Goal: Information Seeking & Learning: Learn about a topic

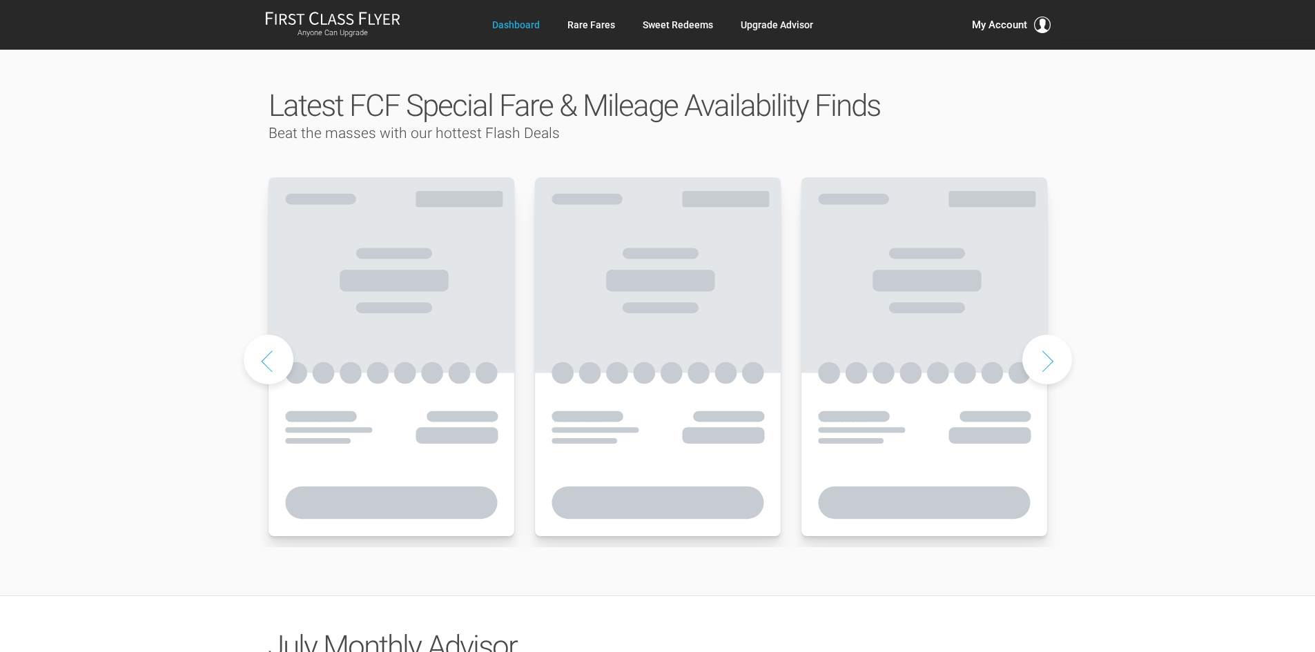
scroll to position [690, 0]
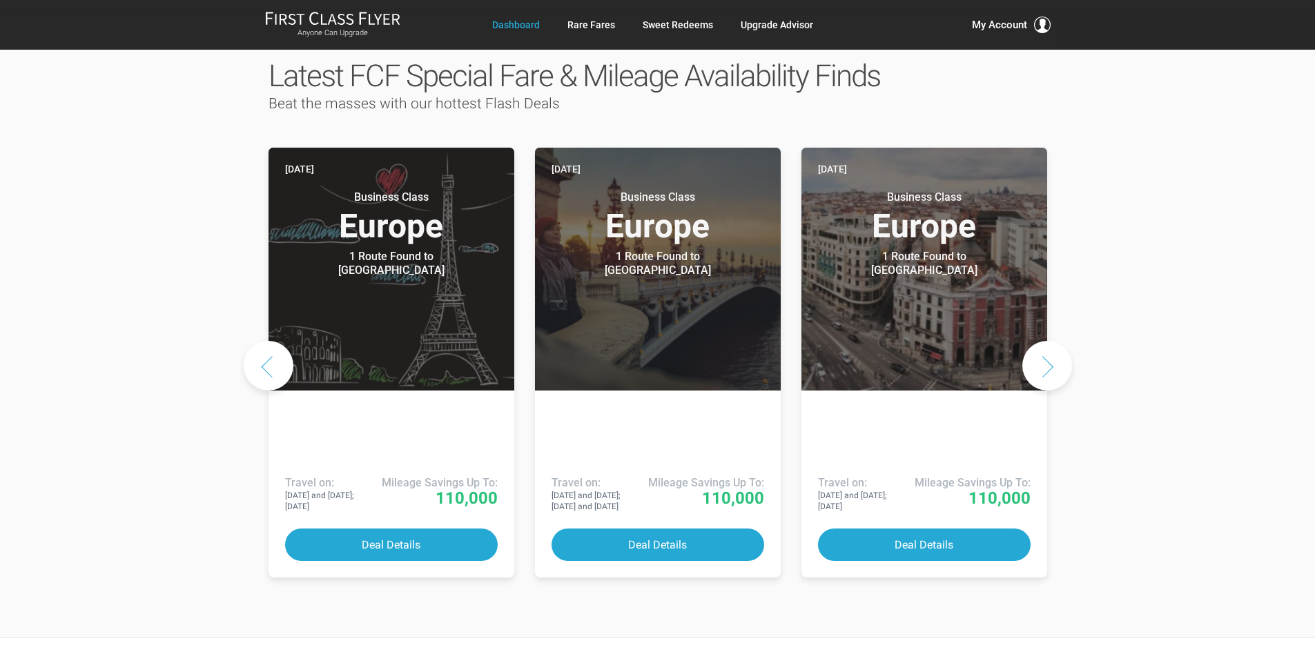
click at [1041, 341] on button "Next slide" at bounding box center [1047, 366] width 50 height 50
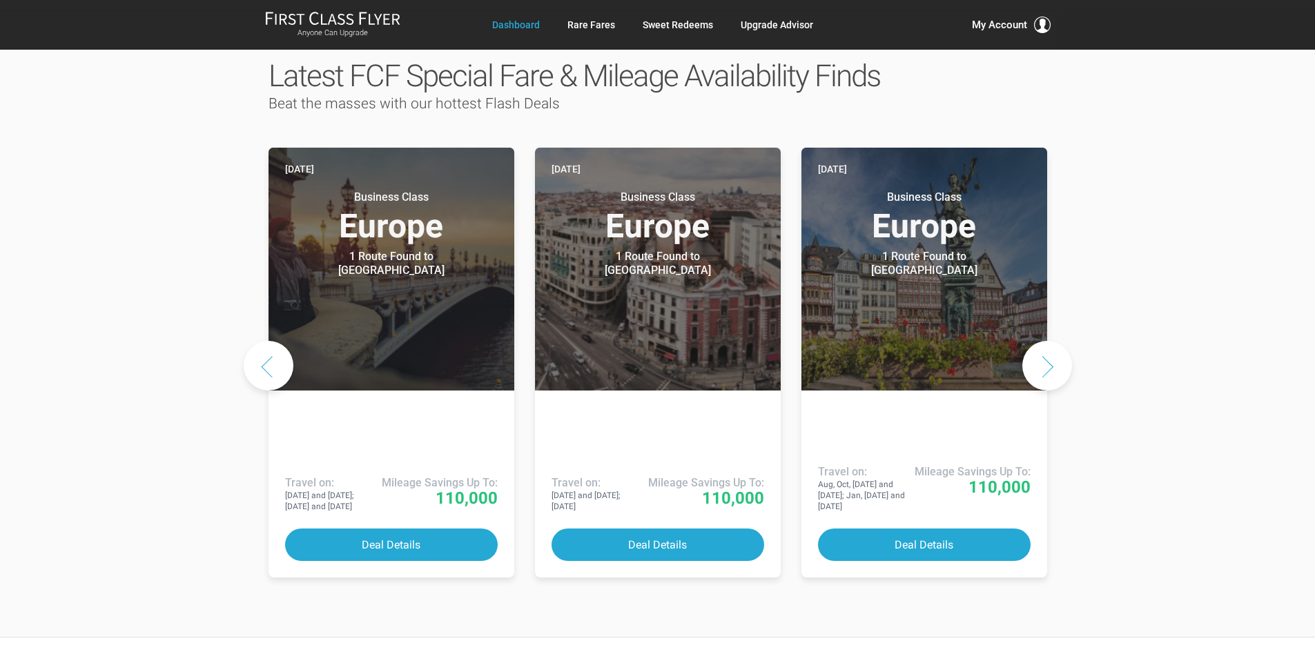
click at [1041, 341] on button "Next slide" at bounding box center [1047, 366] width 50 height 50
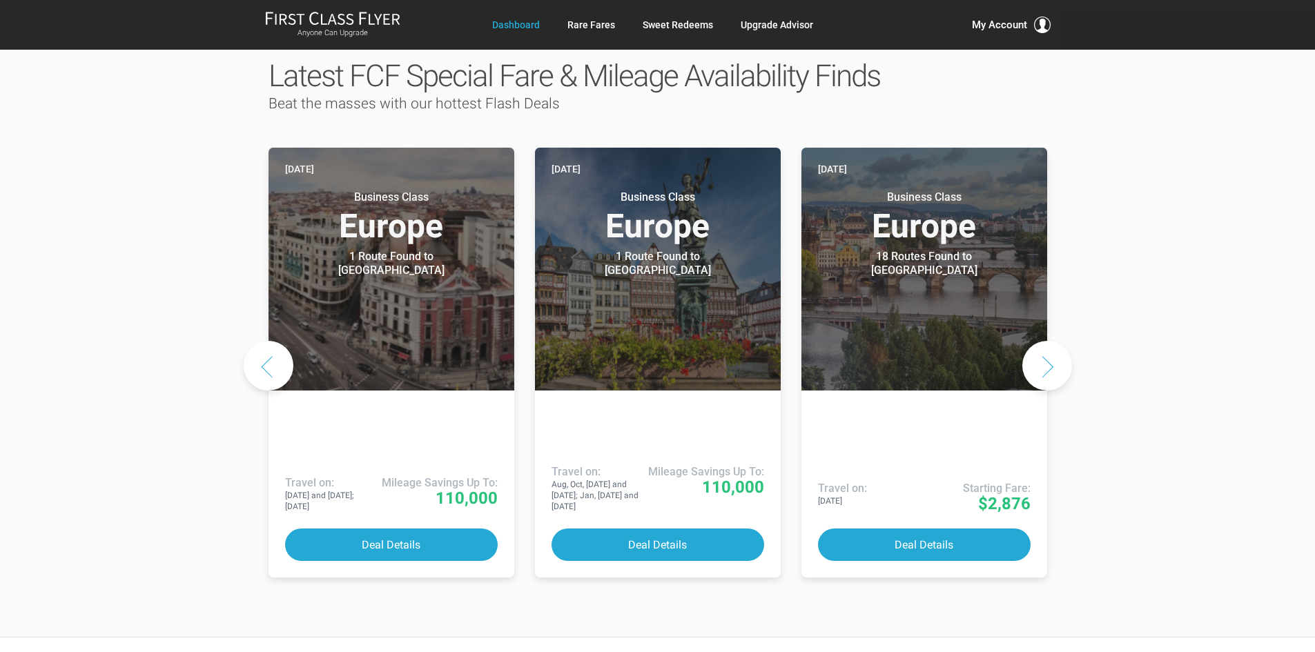
click at [1041, 341] on button "Next slide" at bounding box center [1047, 366] width 50 height 50
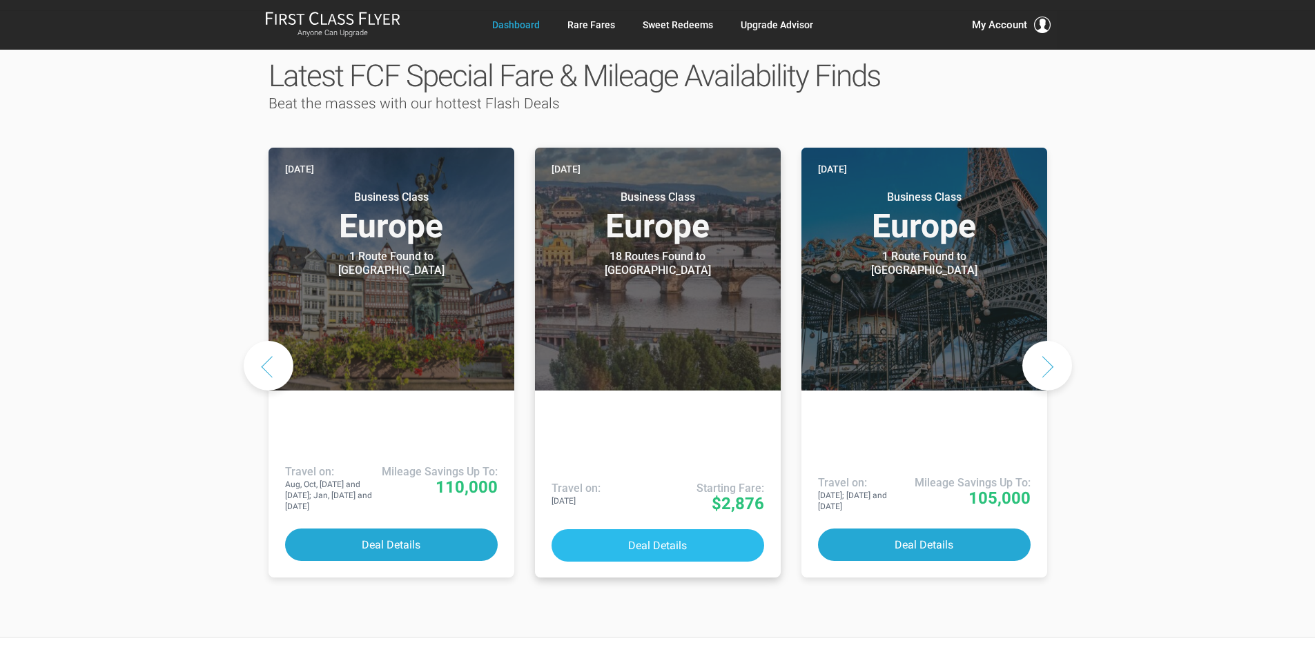
click at [654, 529] on button "Deal Details" at bounding box center [657, 545] width 213 height 32
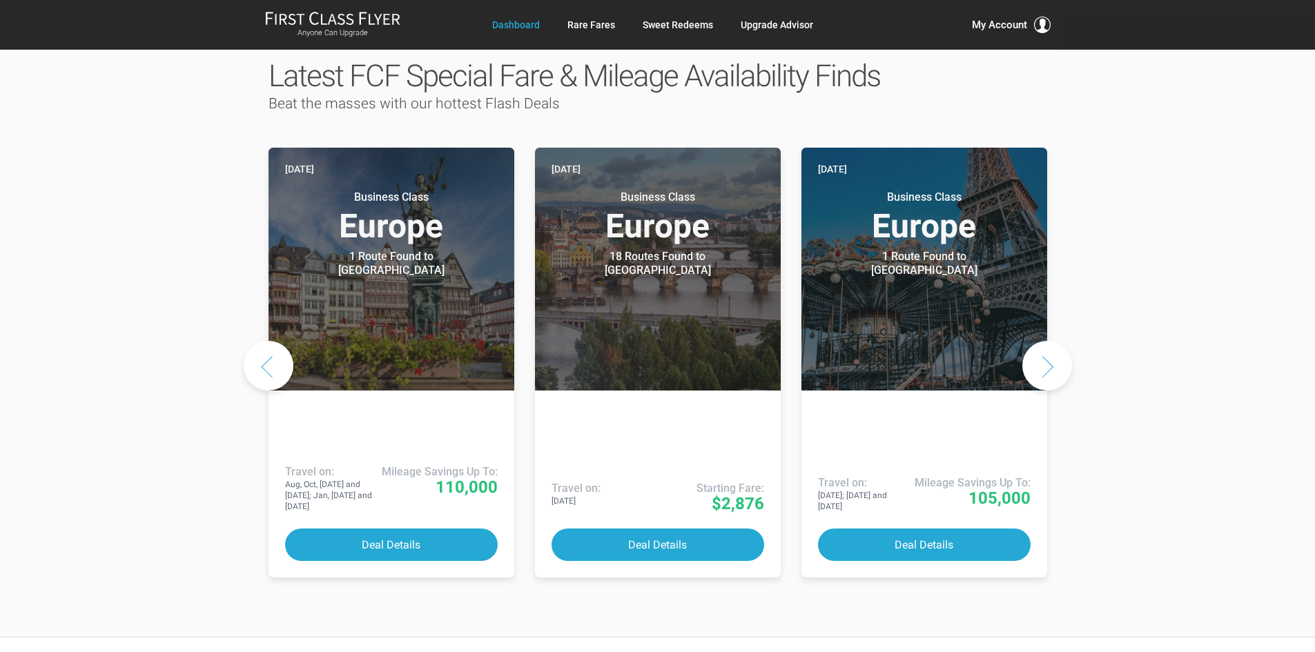
click at [274, 341] on button "Previous slide" at bounding box center [269, 366] width 50 height 50
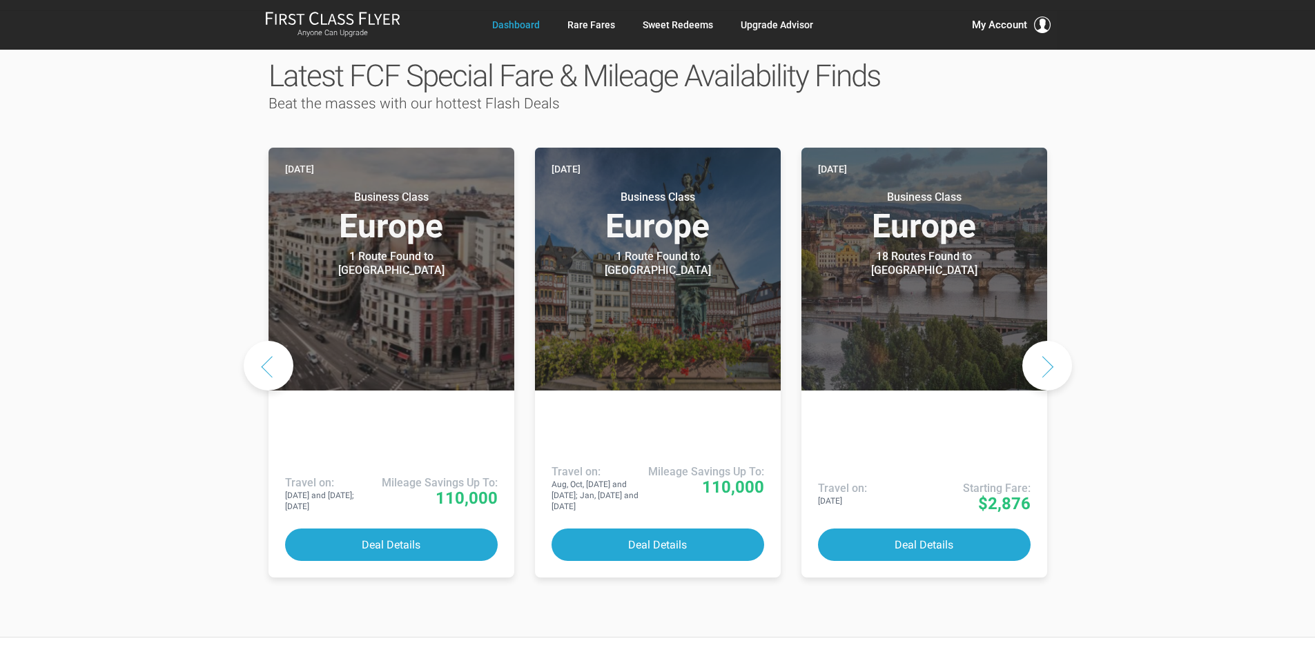
click at [273, 341] on button "Previous slide" at bounding box center [269, 366] width 50 height 50
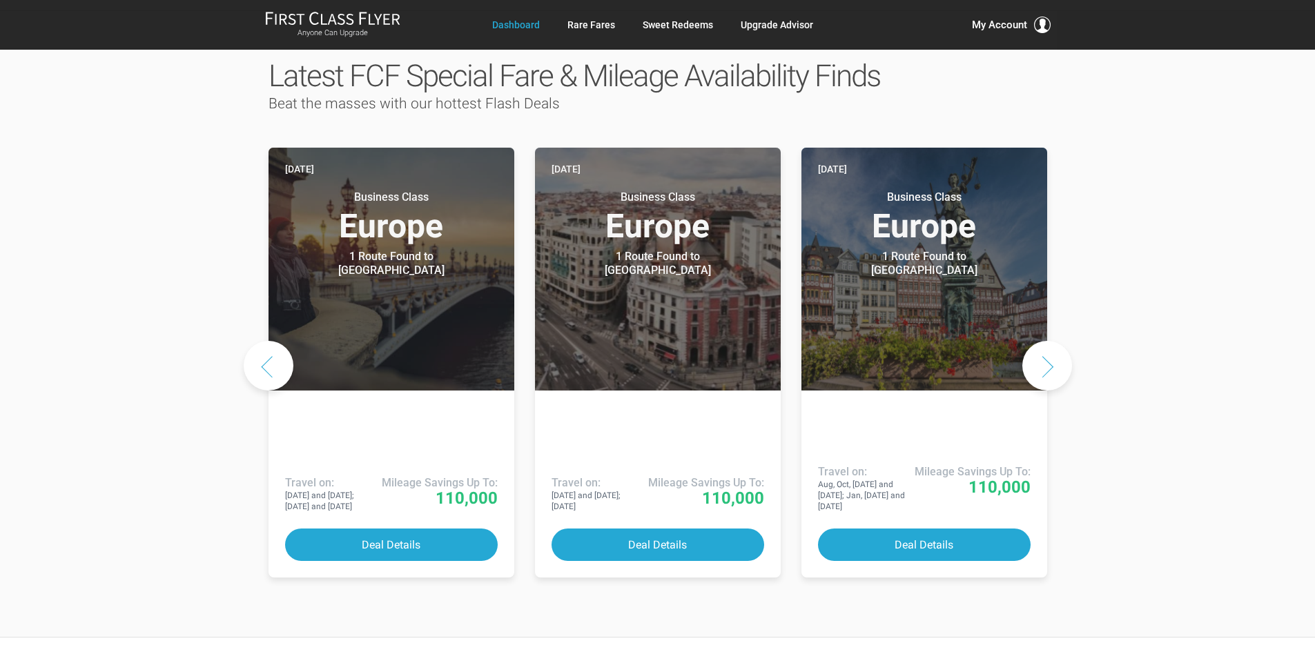
click at [273, 341] on button "Previous slide" at bounding box center [269, 366] width 50 height 50
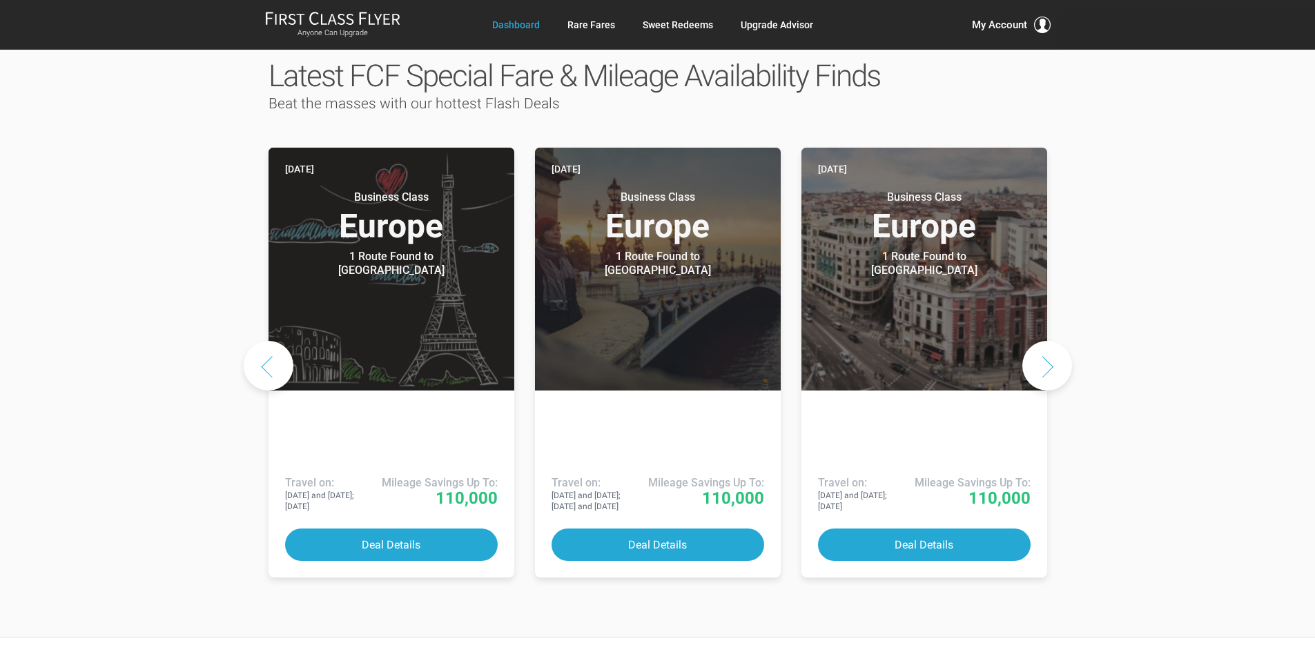
click at [273, 341] on button "Previous slide" at bounding box center [269, 366] width 50 height 50
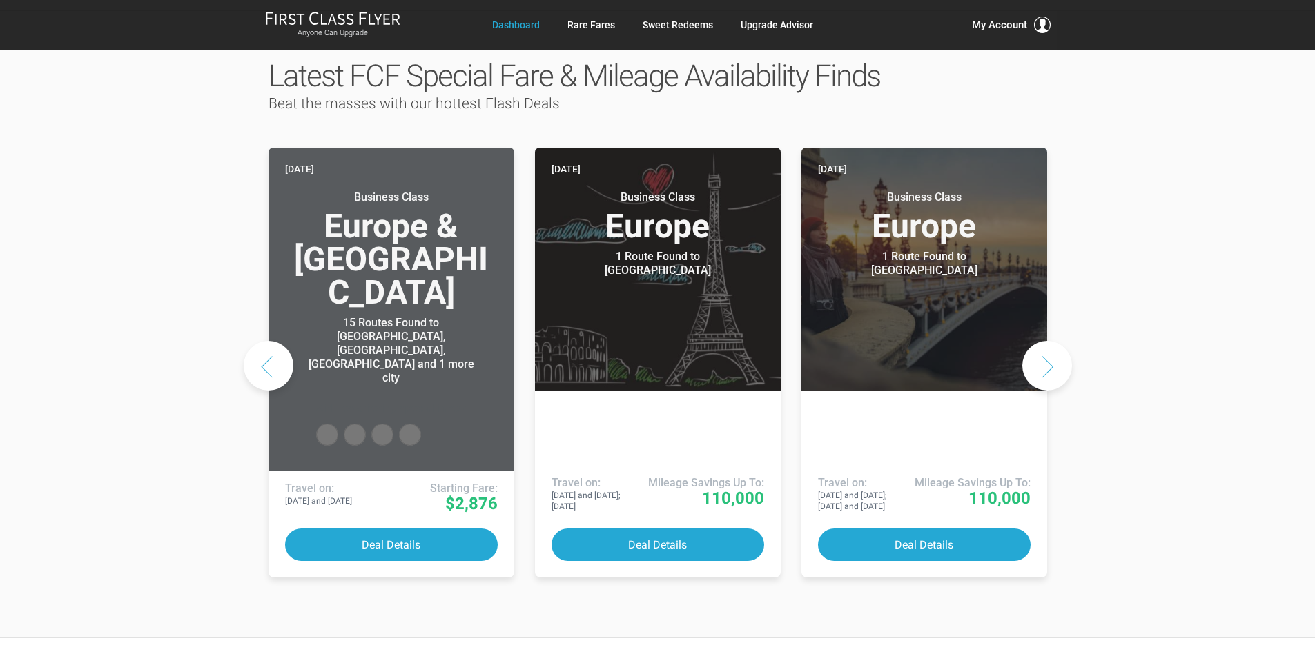
click at [273, 341] on button "Previous slide" at bounding box center [269, 366] width 50 height 50
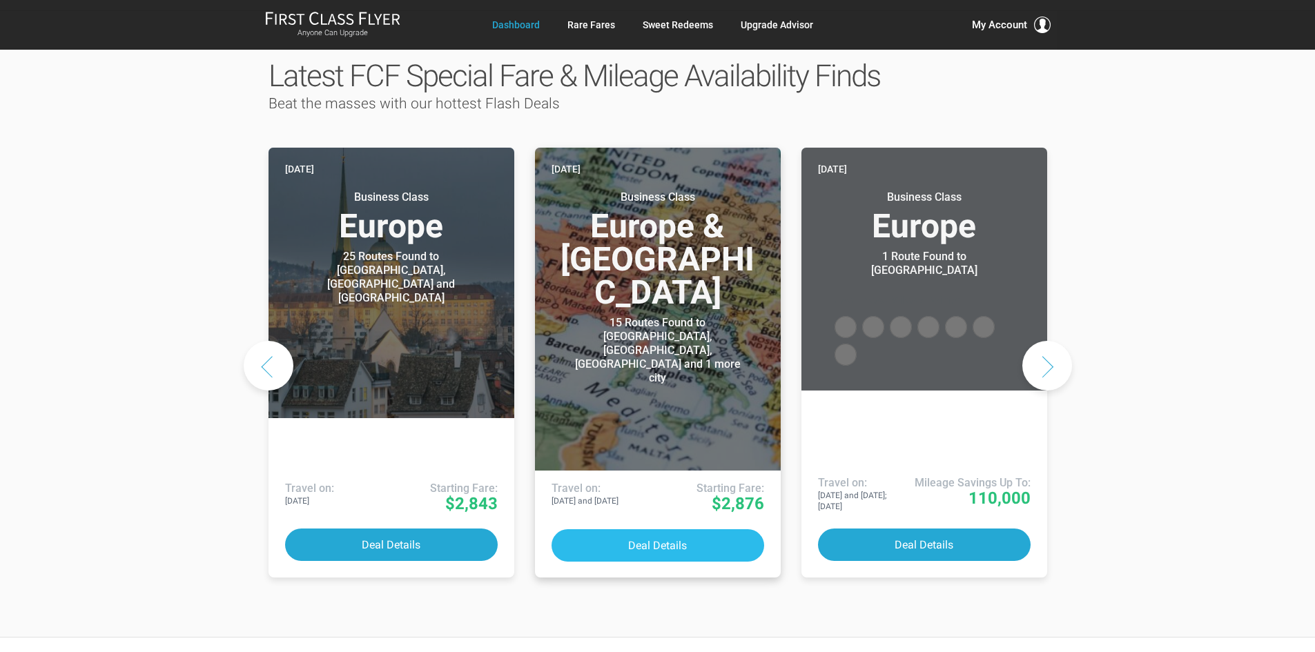
click at [654, 529] on button "Deal Details" at bounding box center [657, 545] width 213 height 32
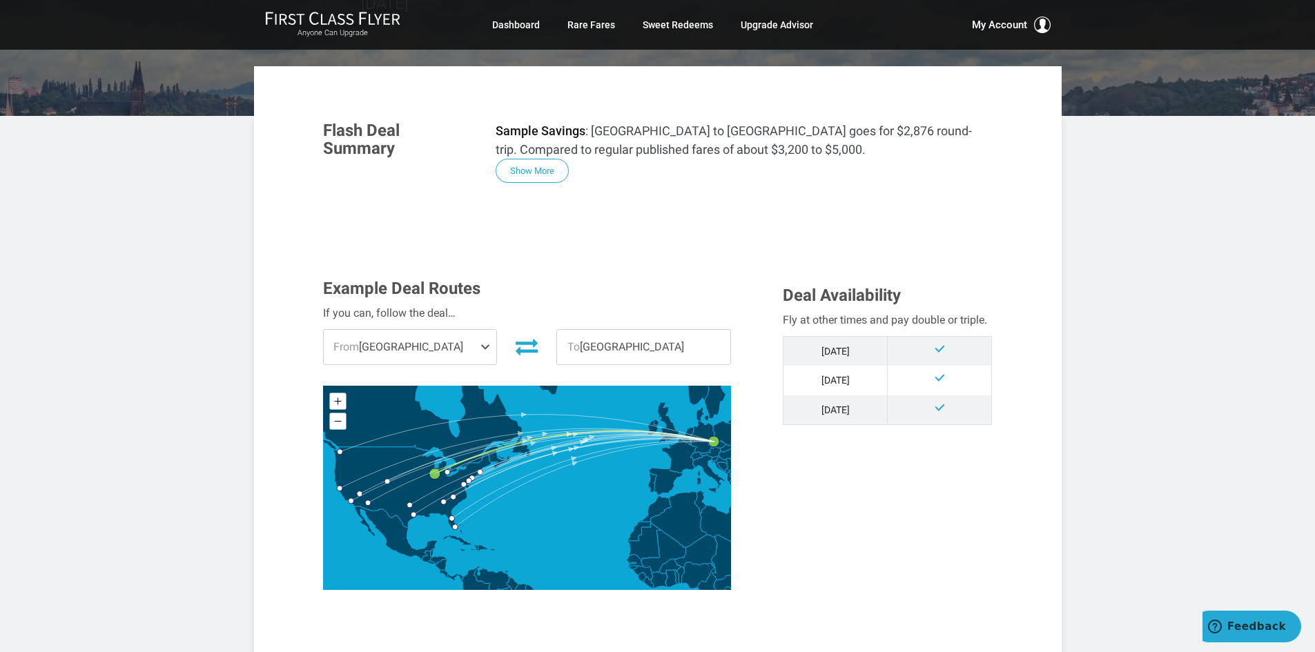
scroll to position [69, 0]
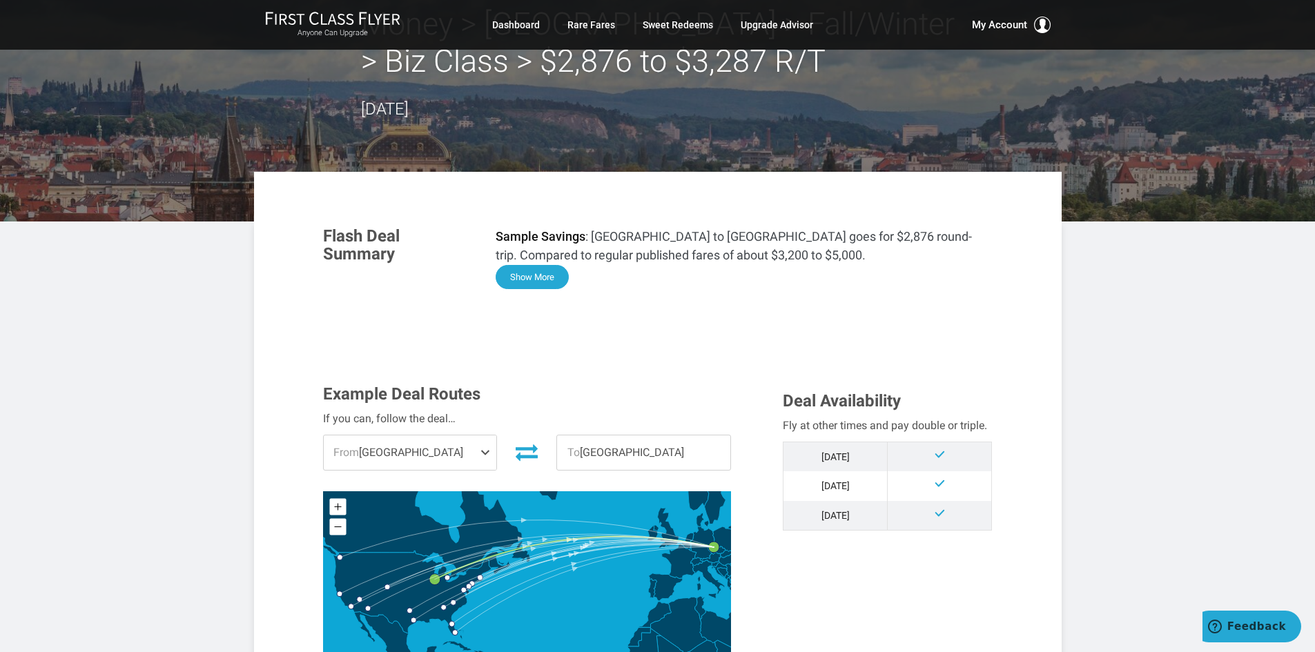
click at [531, 278] on button "Show More" at bounding box center [532, 277] width 73 height 24
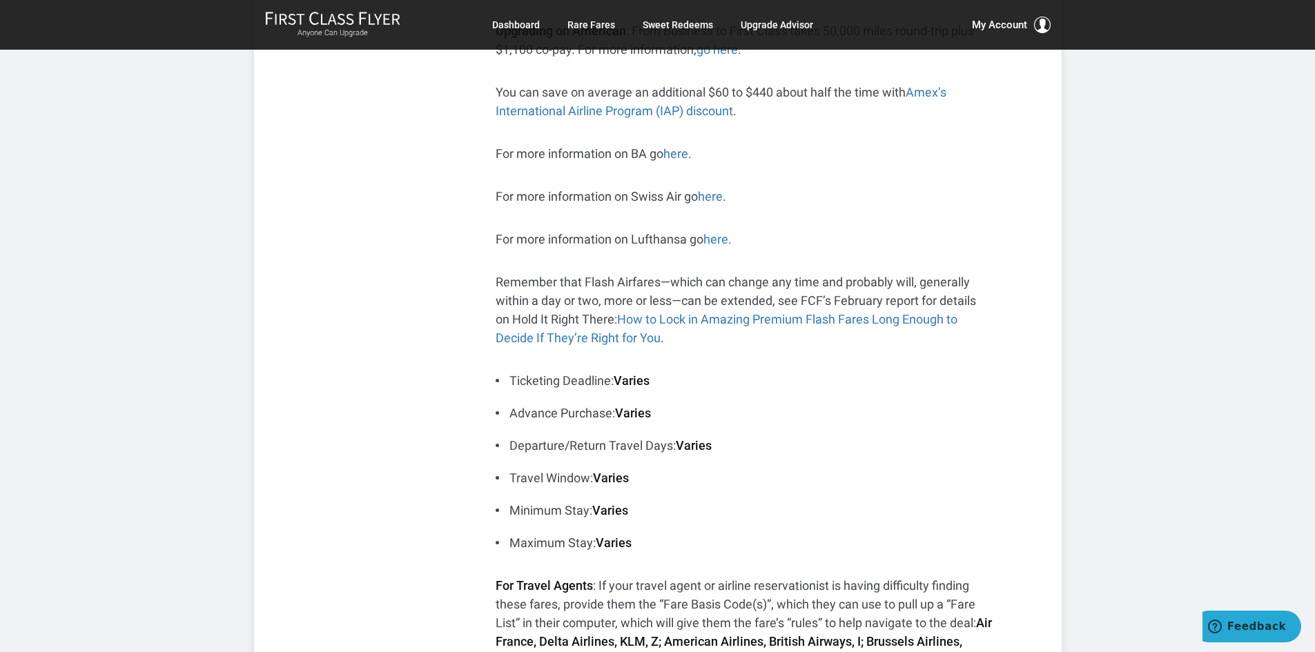
scroll to position [690, 0]
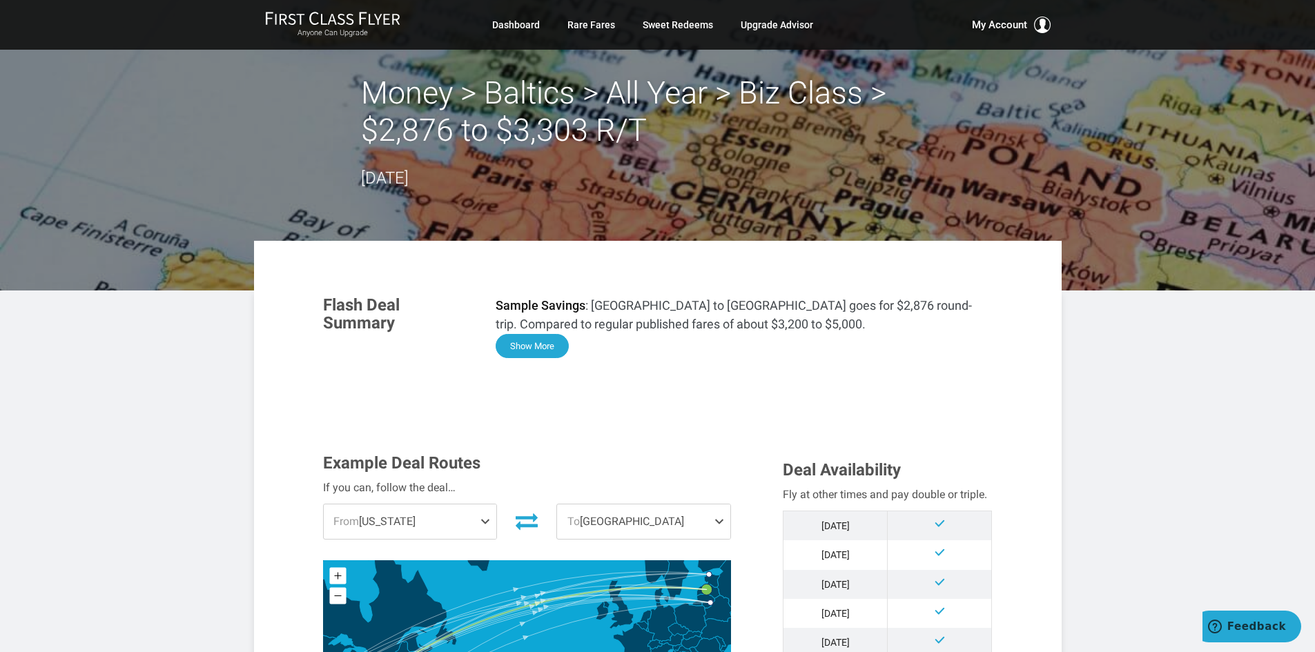
click at [556, 349] on button "Show More" at bounding box center [532, 346] width 73 height 24
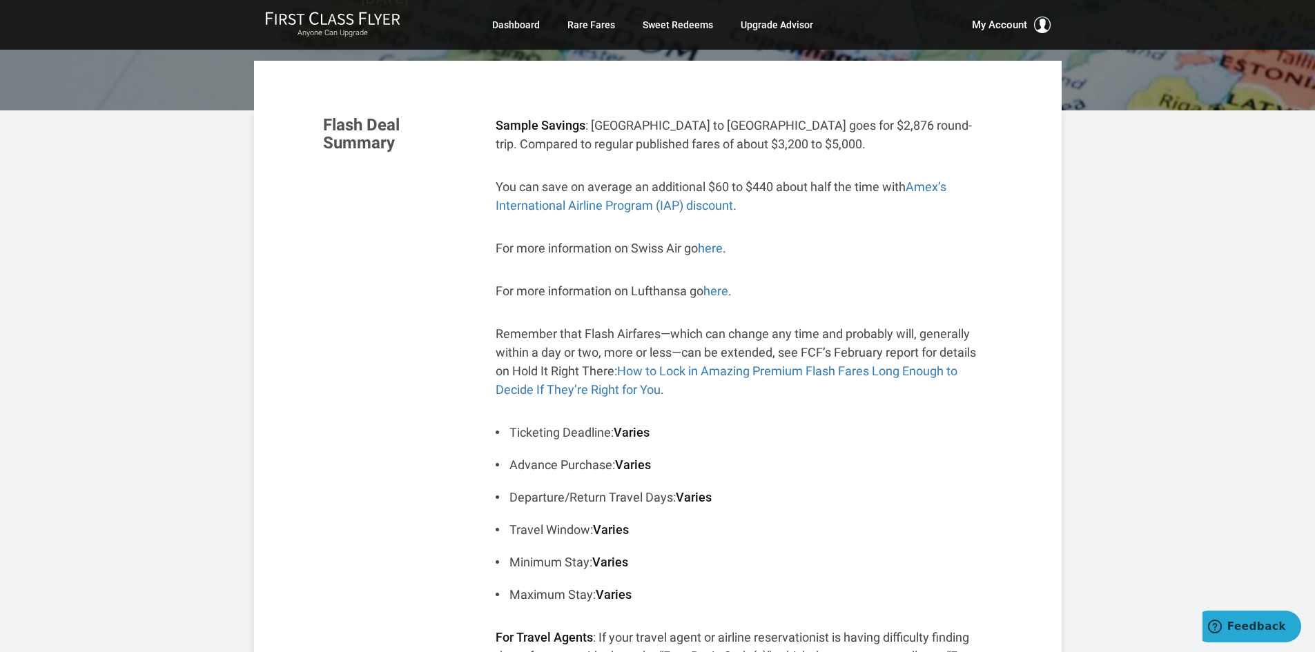
scroll to position [207, 0]
